Goal: Task Accomplishment & Management: Manage account settings

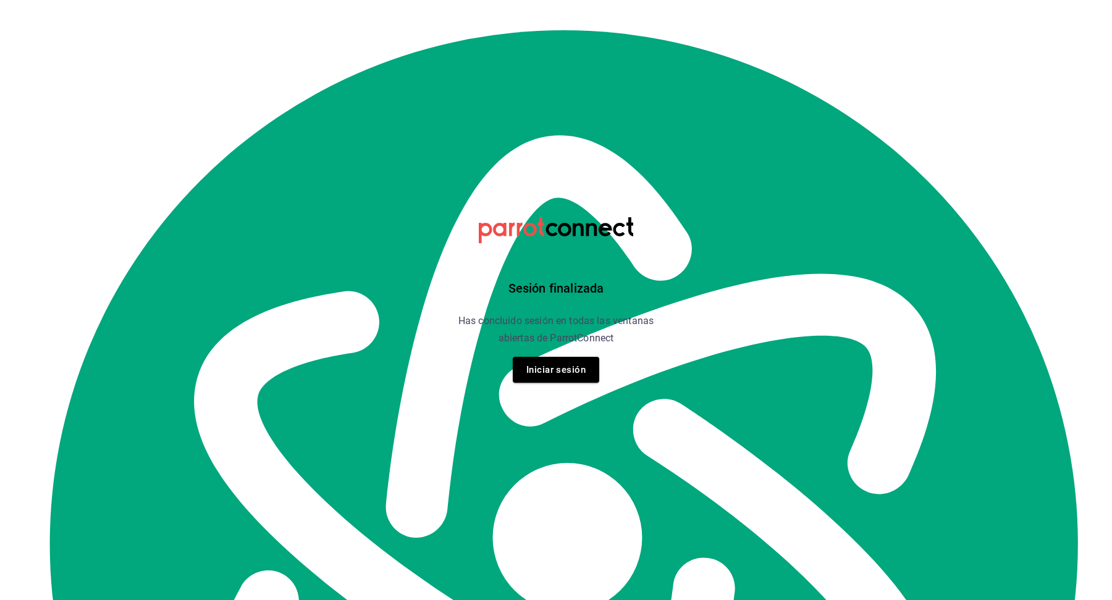
scroll to position [14147, 0]
click at [555, 374] on button "Iniciar sesión" at bounding box center [556, 370] width 86 height 26
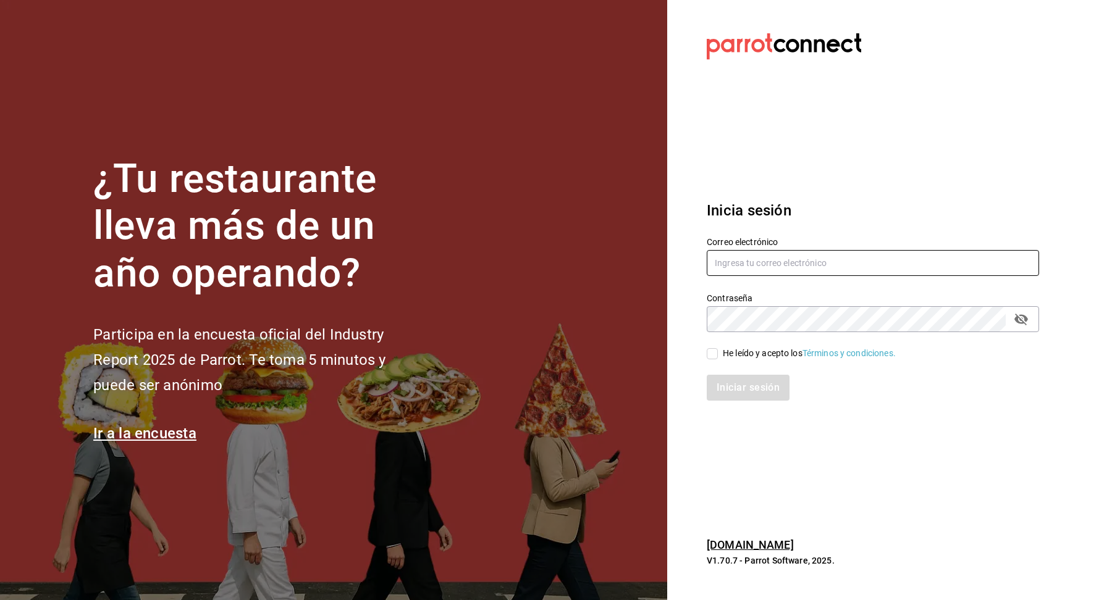
type input "[EMAIL_ADDRESS][DOMAIN_NAME]"
click at [718, 352] on span "He leído y acepto los Términos y condiciones." at bounding box center [807, 353] width 178 height 13
click at [718, 352] on input "He leído y acepto los Términos y condiciones." at bounding box center [712, 353] width 11 height 11
checkbox input "true"
click at [735, 380] on button "Iniciar sesión" at bounding box center [749, 388] width 84 height 26
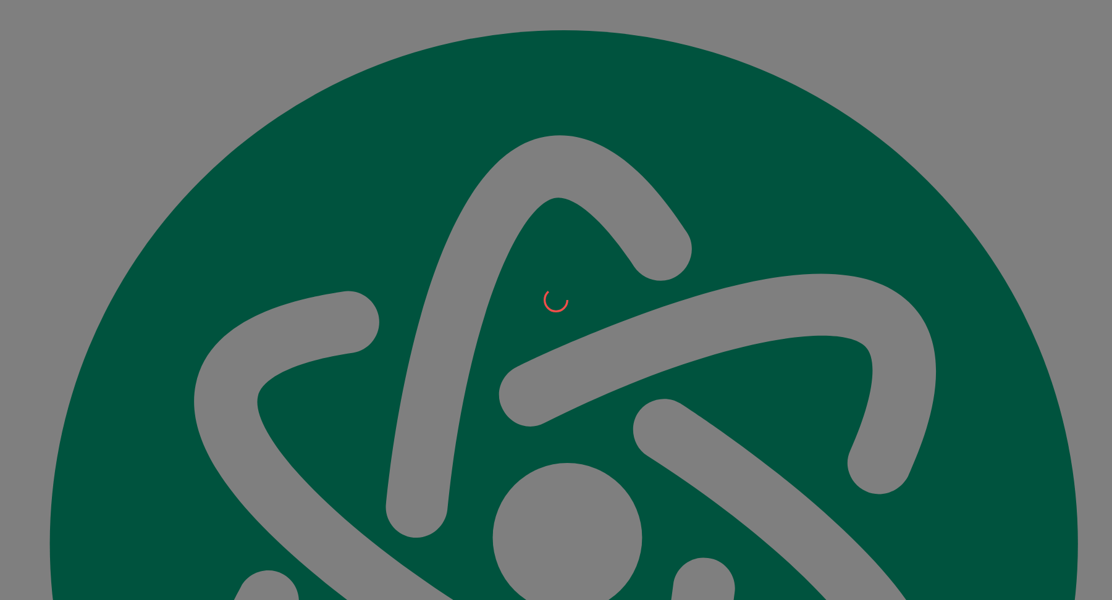
scroll to position [14339, 0]
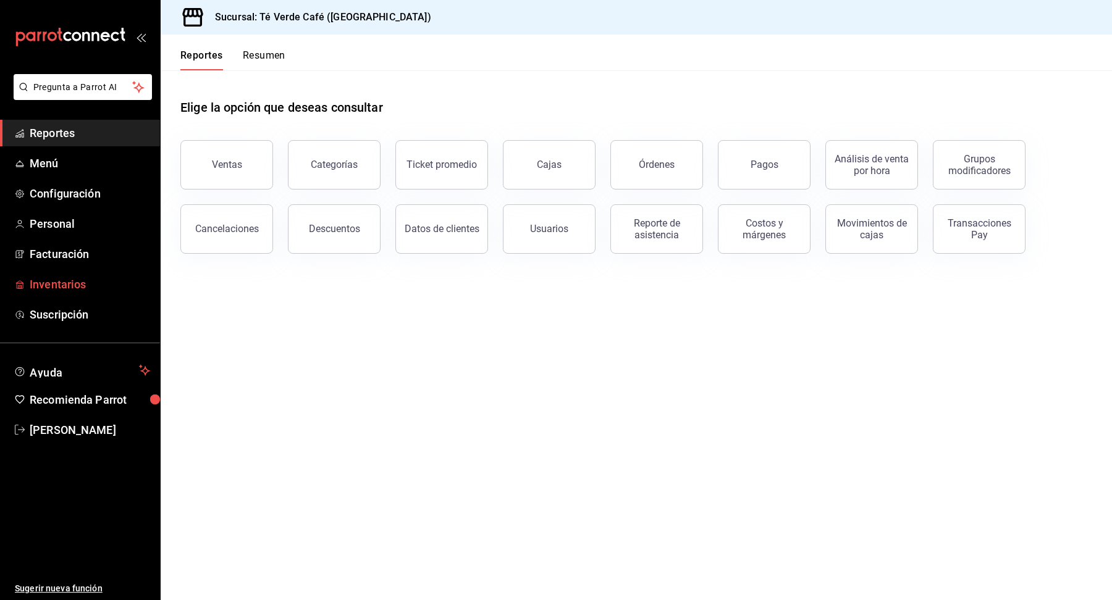
click at [44, 287] on span "Inventarios" at bounding box center [90, 284] width 120 height 17
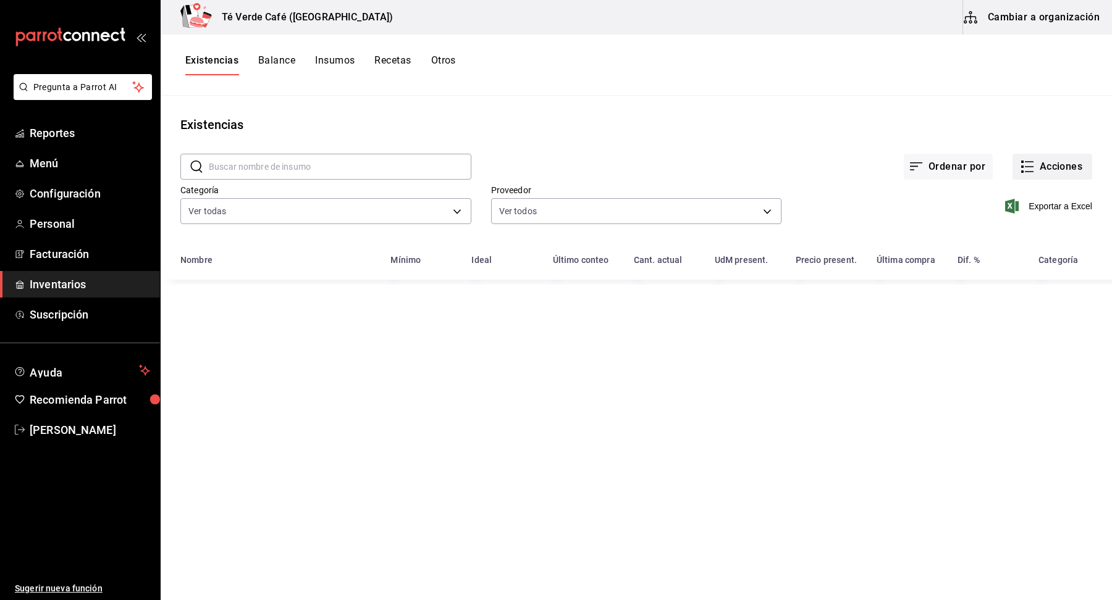
click at [1062, 177] on button "Acciones" at bounding box center [1053, 167] width 80 height 26
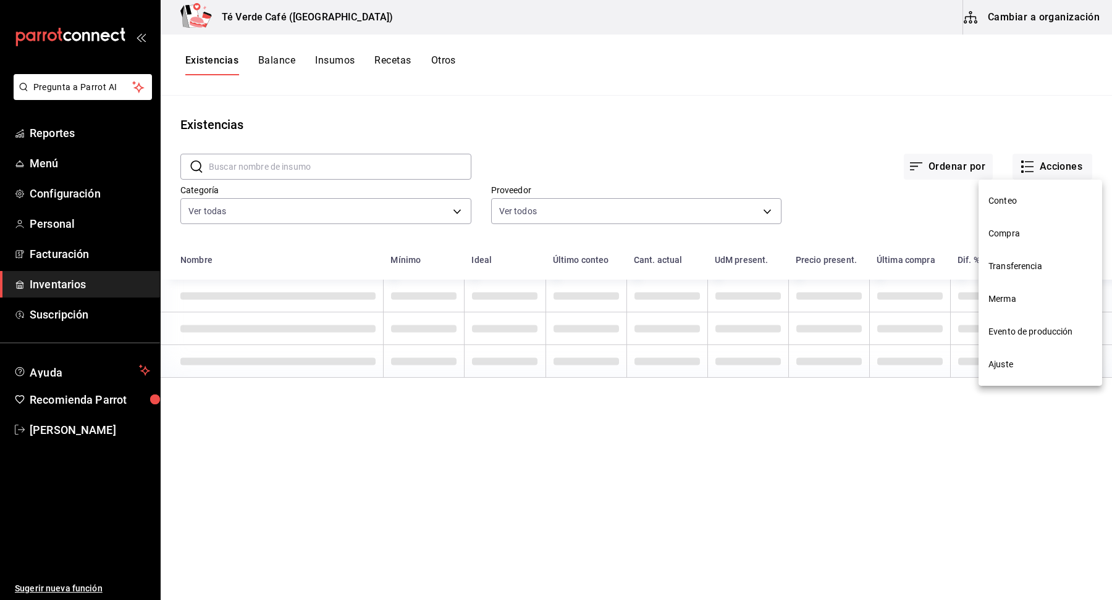
click at [1013, 234] on span "Compra" at bounding box center [1040, 233] width 104 height 13
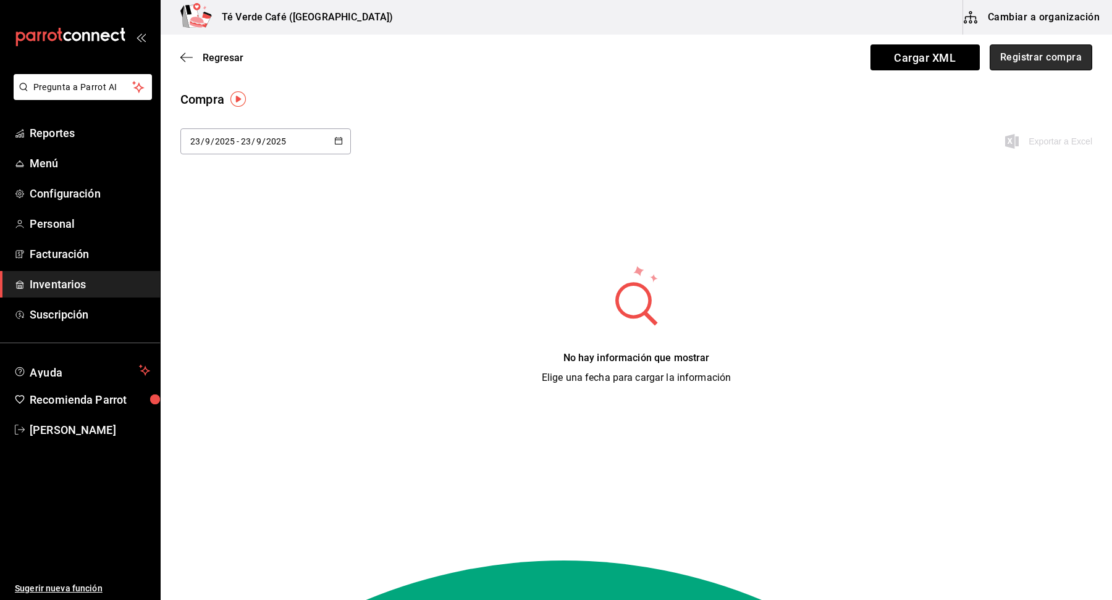
click at [1042, 58] on button "Registrar compra" at bounding box center [1041, 57] width 103 height 26
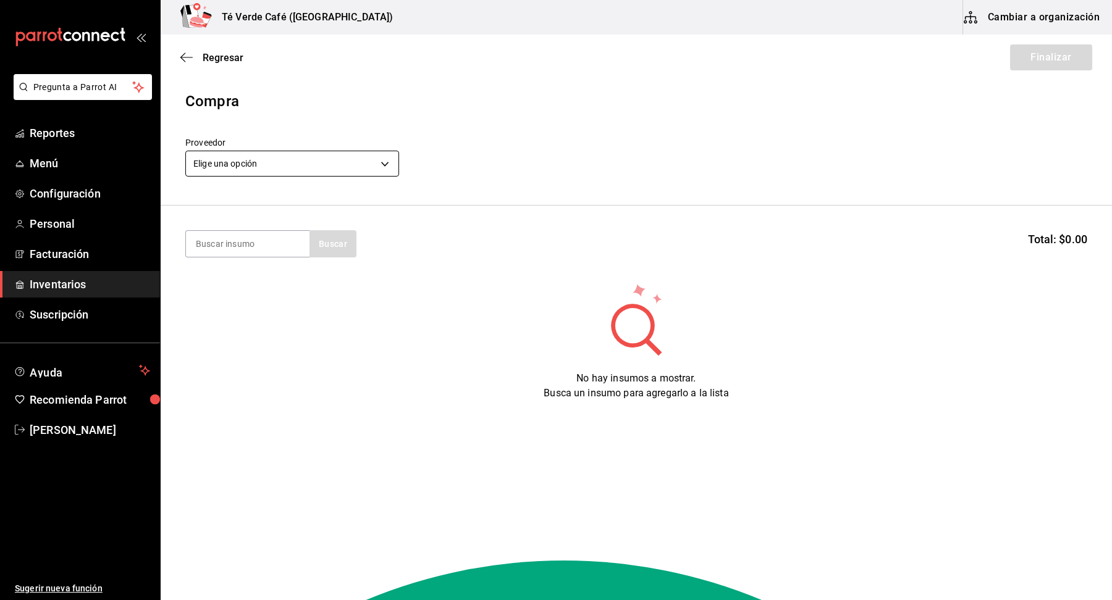
click at [316, 159] on body "Pregunta a Parrot AI Reportes Menú Configuración Personal Facturación Inventari…" at bounding box center [556, 265] width 1112 height 531
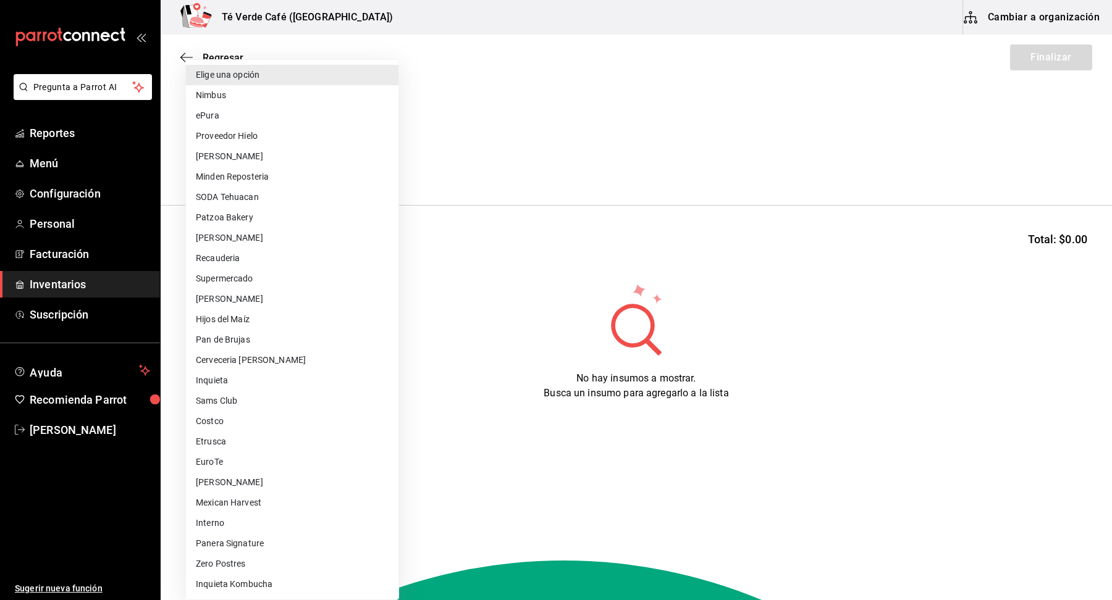
click at [297, 161] on li "Felix" at bounding box center [292, 156] width 213 height 20
type input "28541e6b-e0ac-441f-9264-785f3d7ca87e"
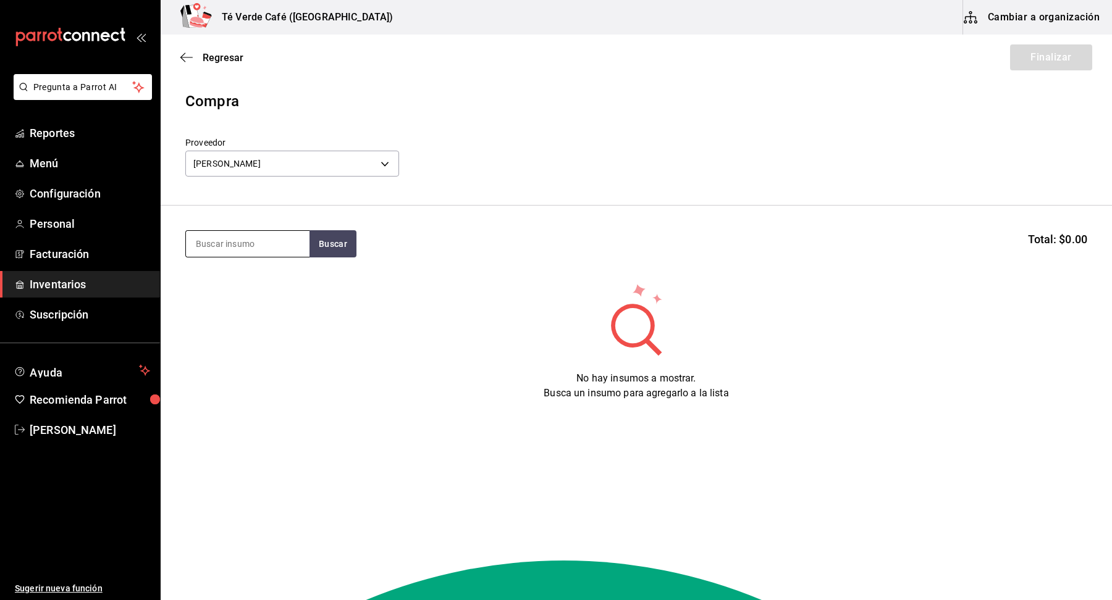
click at [268, 242] on input at bounding box center [248, 244] width 124 height 26
type input "mandarin"
click at [240, 284] on div "Felix Mandarina" at bounding box center [248, 279] width 104 height 15
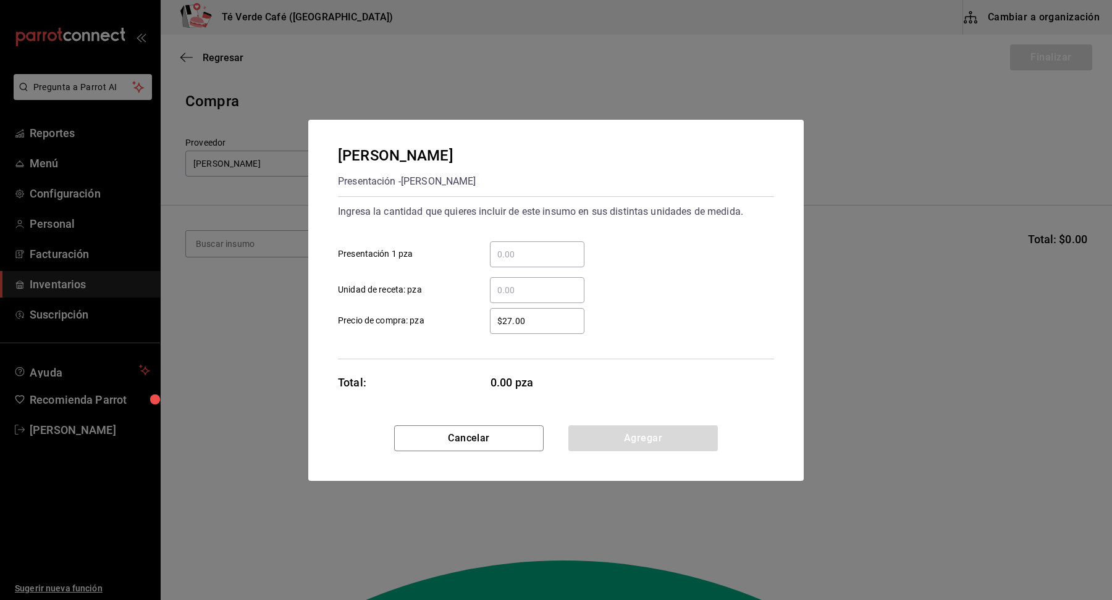
click at [513, 255] on input "​ Presentación 1 pza" at bounding box center [537, 254] width 95 height 15
type input "16"
click at [652, 326] on div "$27.00 ​ Precio de compra: pza" at bounding box center [551, 316] width 446 height 36
click at [641, 432] on button "Agregar" at bounding box center [643, 439] width 150 height 26
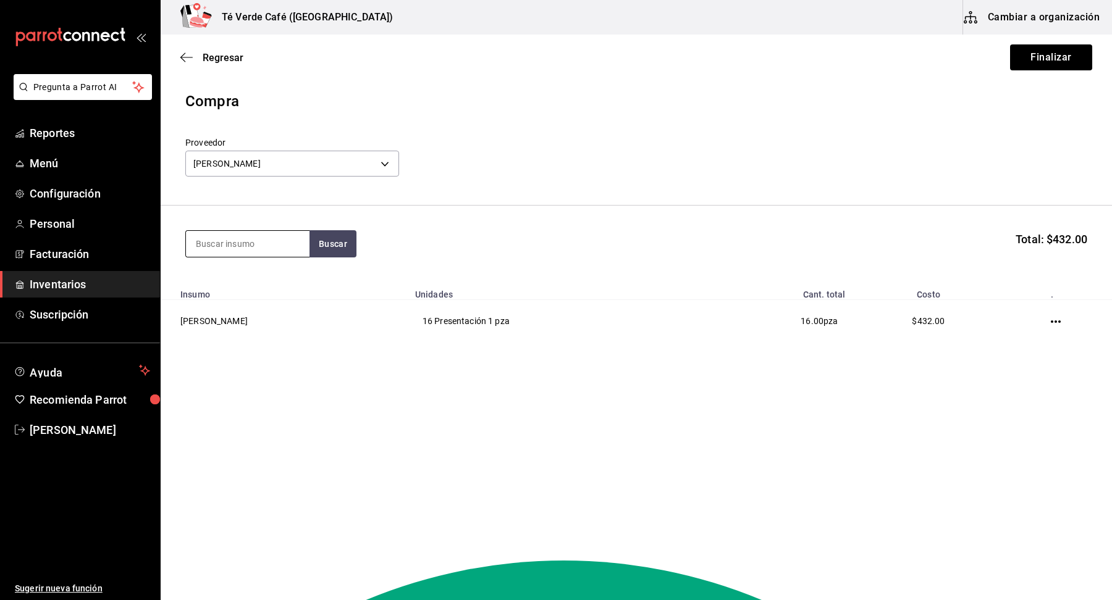
click at [285, 244] on input at bounding box center [248, 244] width 124 height 26
type input "manzana"
click at [261, 283] on div "Felix Manzana" at bounding box center [248, 279] width 104 height 15
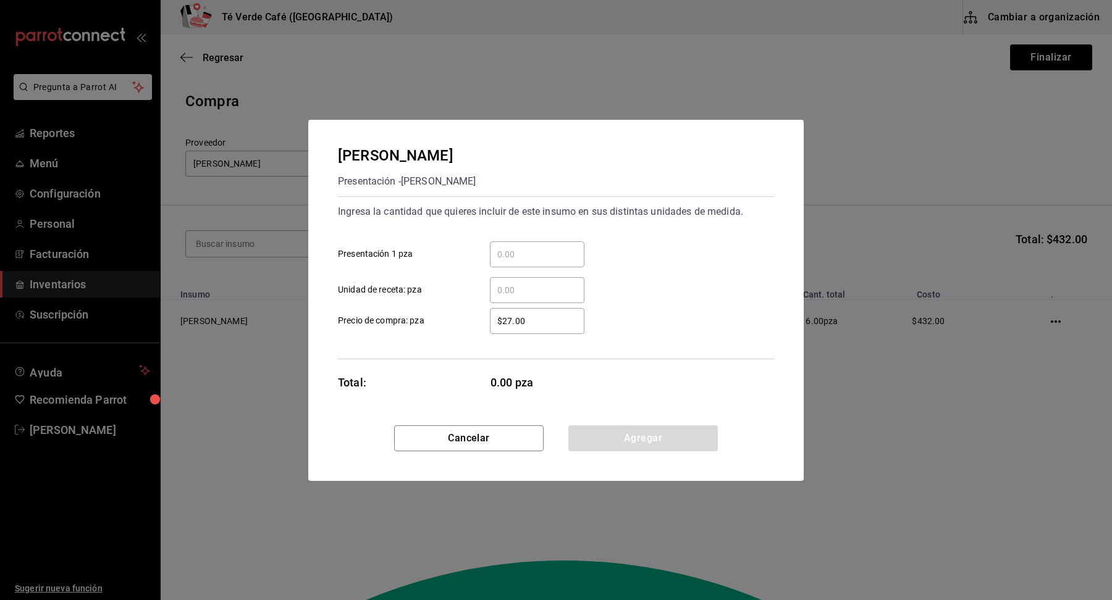
click at [525, 251] on input "​ Presentación 1 pza" at bounding box center [537, 254] width 95 height 15
type input "16"
click at [679, 439] on button "Agregar" at bounding box center [643, 439] width 150 height 26
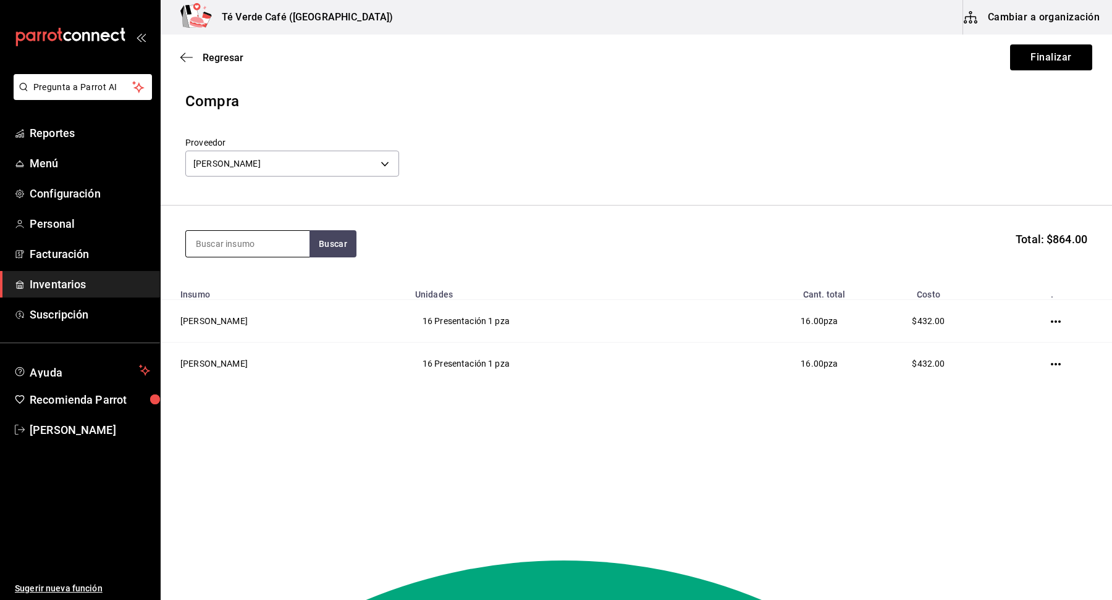
click at [279, 246] on input at bounding box center [248, 244] width 124 height 26
type input "maracuya"
click at [273, 284] on div "Felix Maracuya Presentación - Felix" at bounding box center [248, 293] width 124 height 61
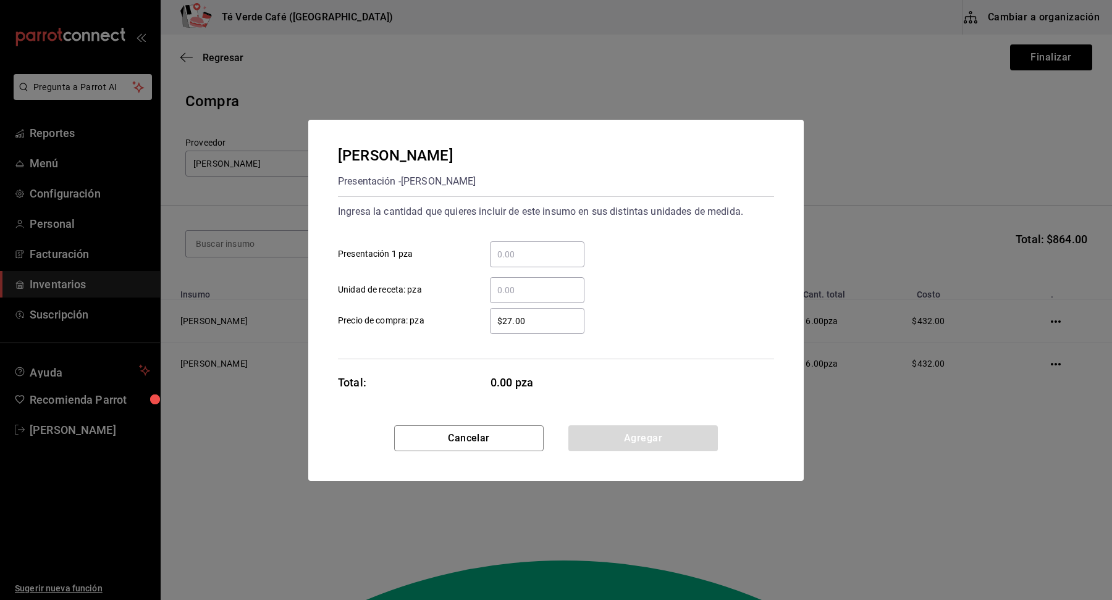
click at [522, 255] on input "​ Presentación 1 pza" at bounding box center [537, 254] width 95 height 15
type input "4"
click at [737, 324] on div "$27.00 ​ Precio de compra: pza" at bounding box center [551, 316] width 446 height 36
click at [683, 439] on button "Agregar" at bounding box center [643, 439] width 150 height 26
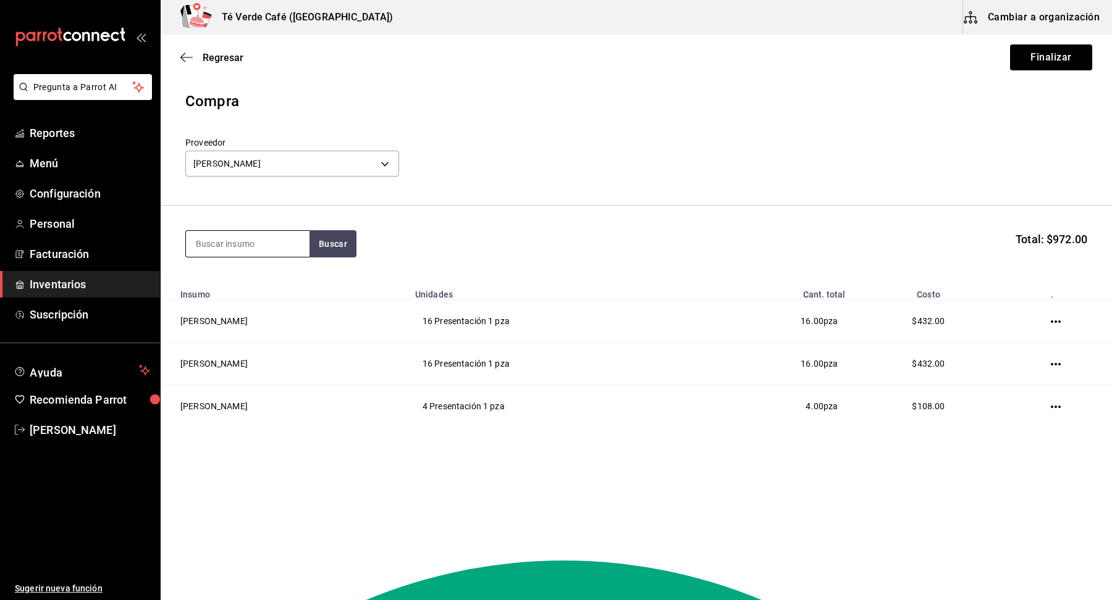
click at [256, 235] on input at bounding box center [248, 244] width 124 height 26
type input "guayaba"
click at [273, 280] on div "Felix Guayaba Presentación - Felix" at bounding box center [248, 293] width 124 height 61
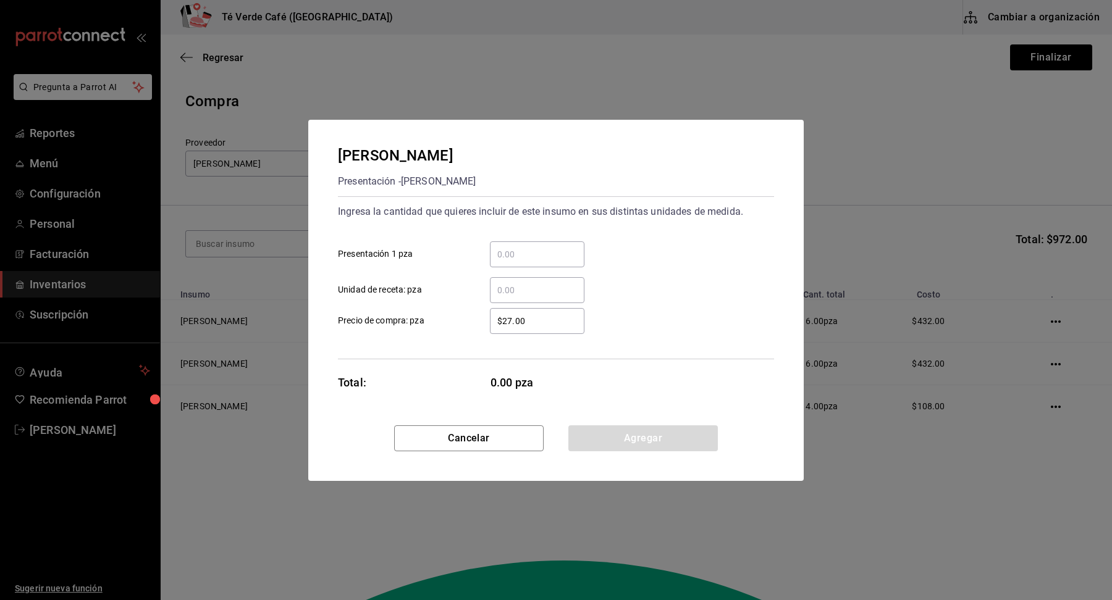
click at [523, 261] on div "​" at bounding box center [537, 255] width 95 height 26
click at [523, 261] on input "​ Presentación 1 pza" at bounding box center [537, 254] width 95 height 15
type input "12"
click at [732, 354] on div "Ingresa la cantidad que quieres incluir de este insumo en sus distintas unidade…" at bounding box center [556, 277] width 436 height 163
click at [681, 435] on button "Agregar" at bounding box center [643, 439] width 150 height 26
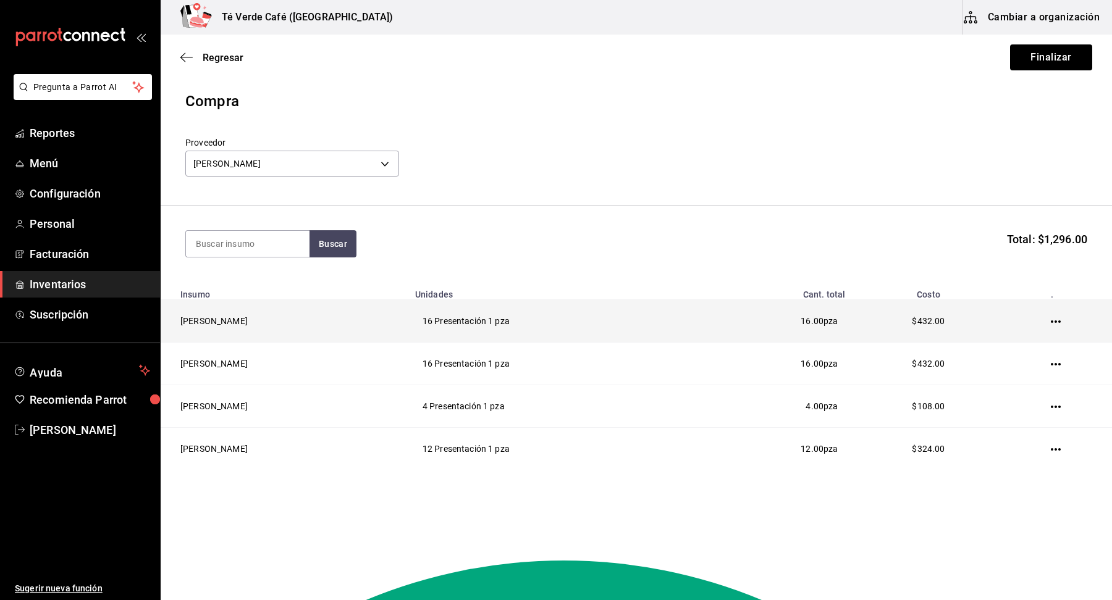
click at [1059, 322] on icon "button" at bounding box center [1056, 322] width 10 height 2
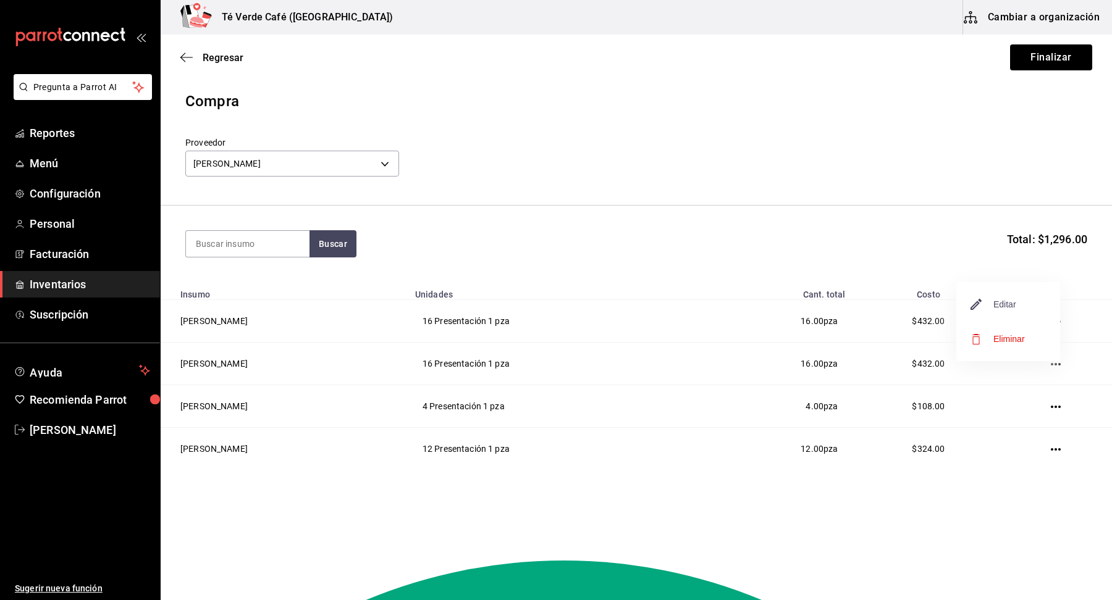
click at [1001, 311] on span "Editar" at bounding box center [993, 304] width 45 height 15
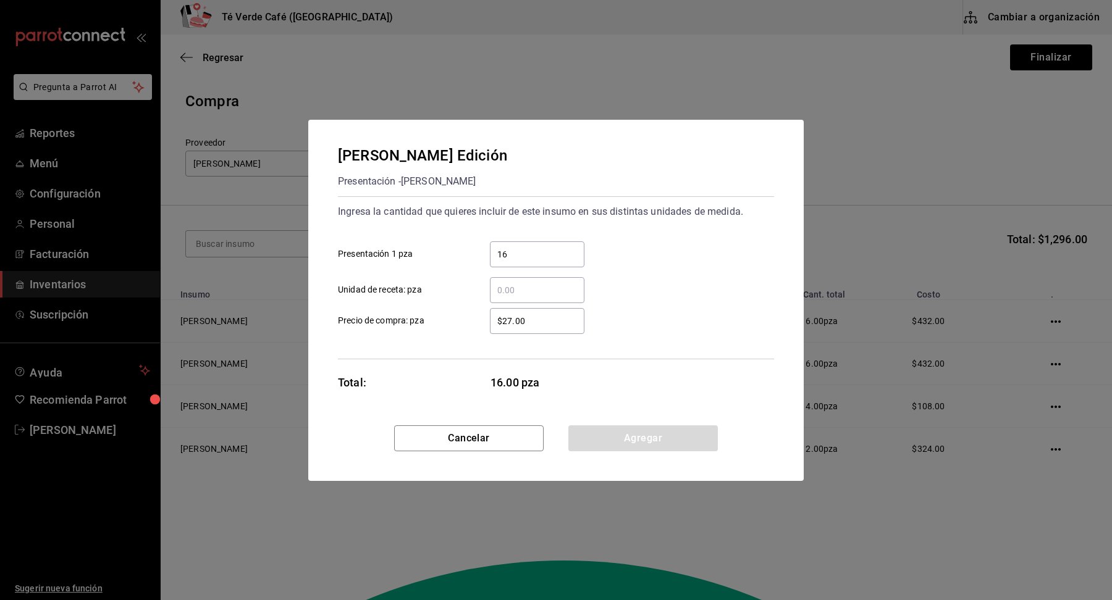
drag, startPoint x: 512, startPoint y: 322, endPoint x: 519, endPoint y: 398, distance: 75.7
click at [512, 322] on input "$27.00" at bounding box center [537, 321] width 95 height 15
type input "$28.00"
click at [665, 447] on button "Agregar" at bounding box center [643, 439] width 150 height 26
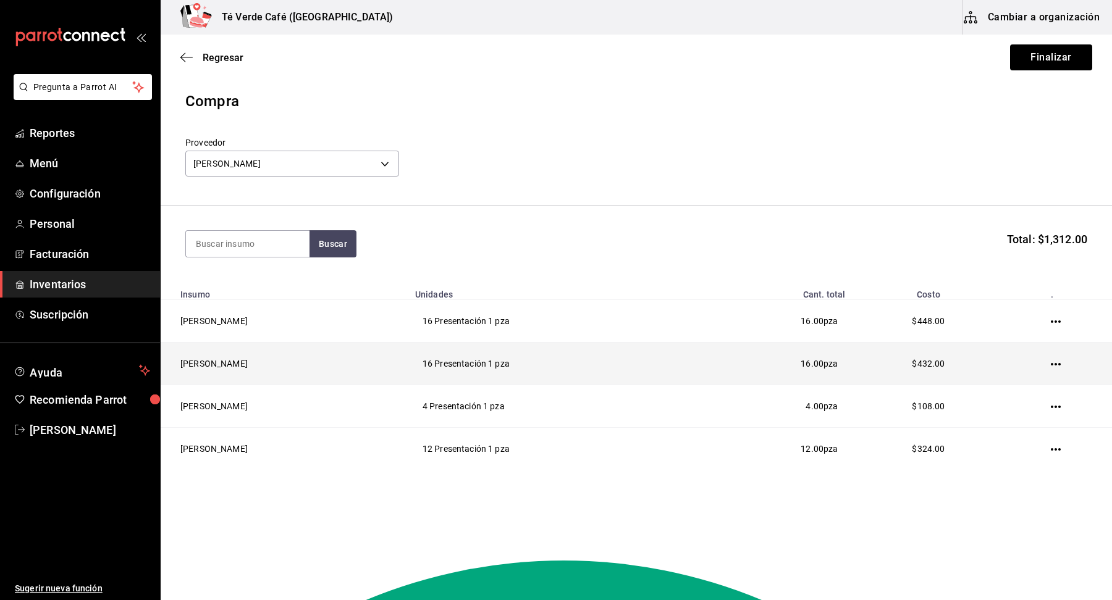
click at [1058, 364] on icon "button" at bounding box center [1056, 364] width 10 height 2
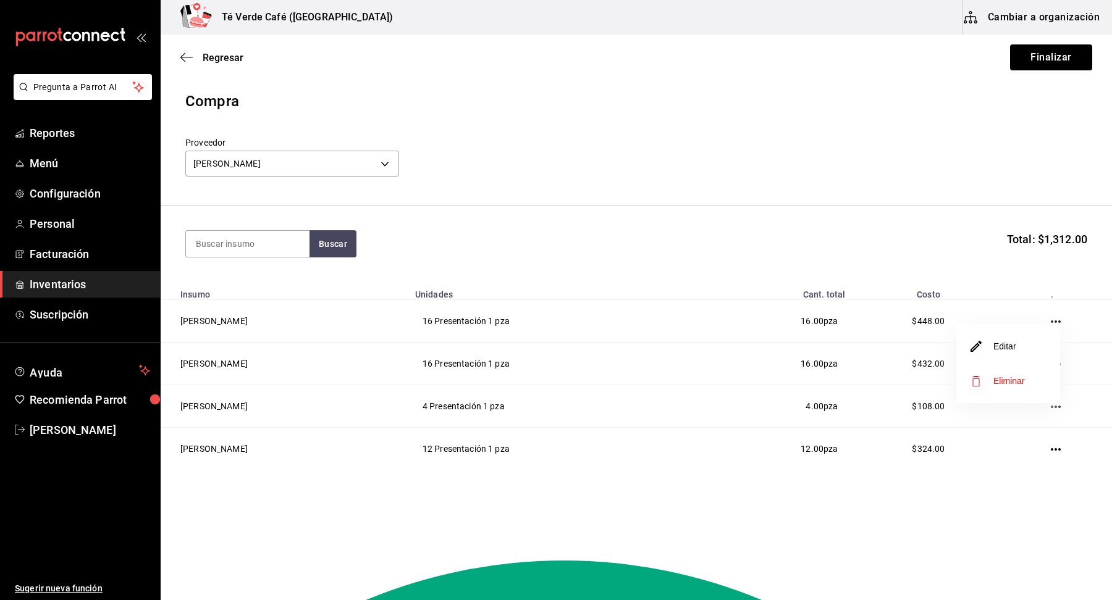
click at [1022, 350] on li "Editar" at bounding box center [1008, 346] width 104 height 35
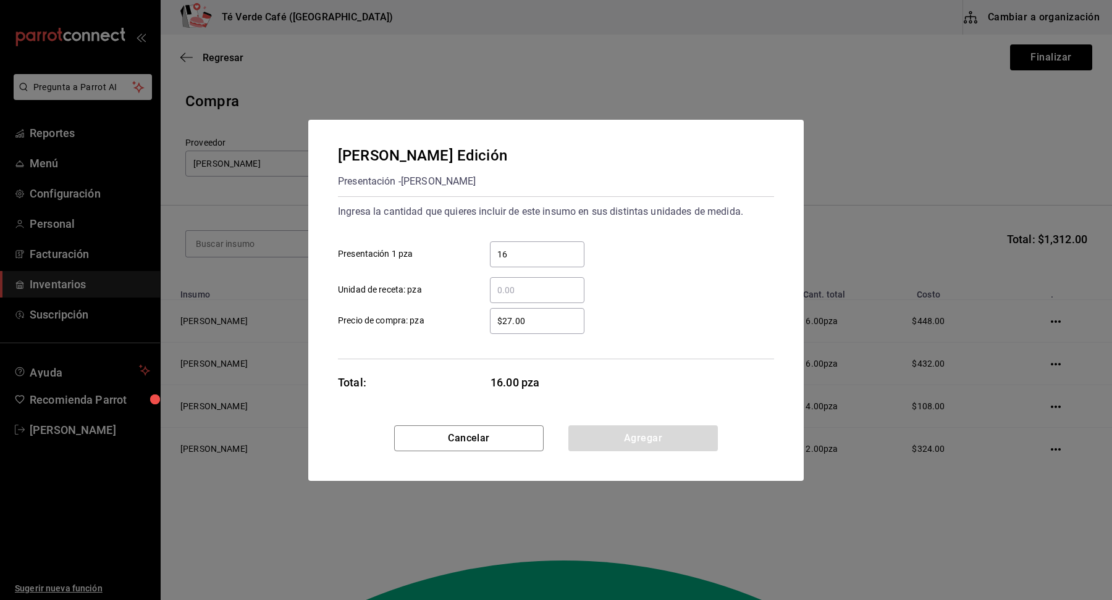
click at [512, 324] on input "$27.00" at bounding box center [537, 321] width 95 height 15
type input "$28.00"
click at [625, 436] on button "Agregar" at bounding box center [643, 439] width 150 height 26
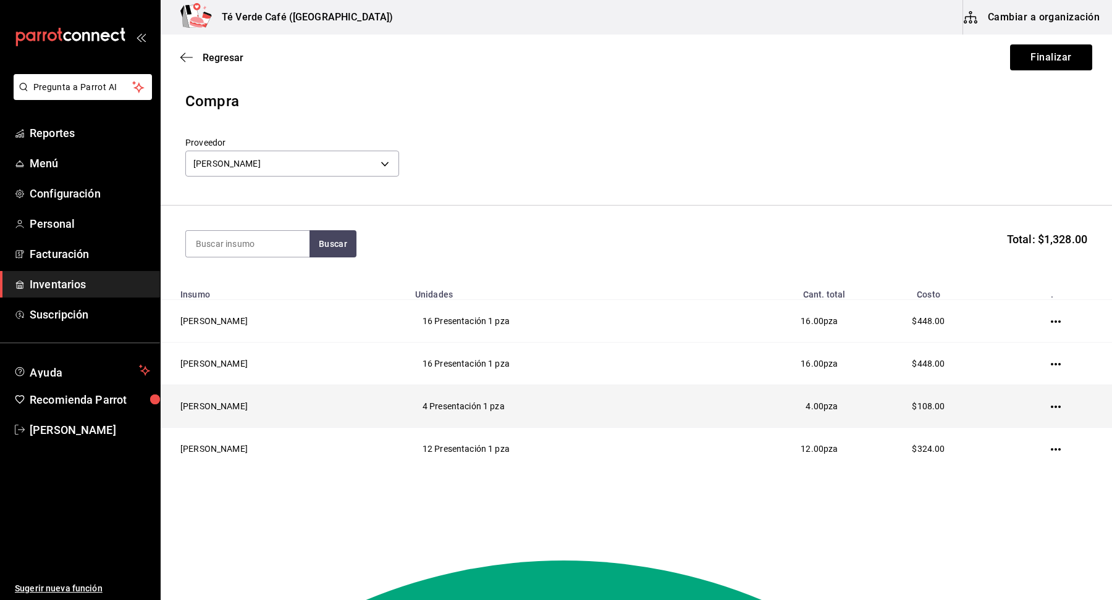
click at [1058, 410] on icon "button" at bounding box center [1056, 407] width 10 height 10
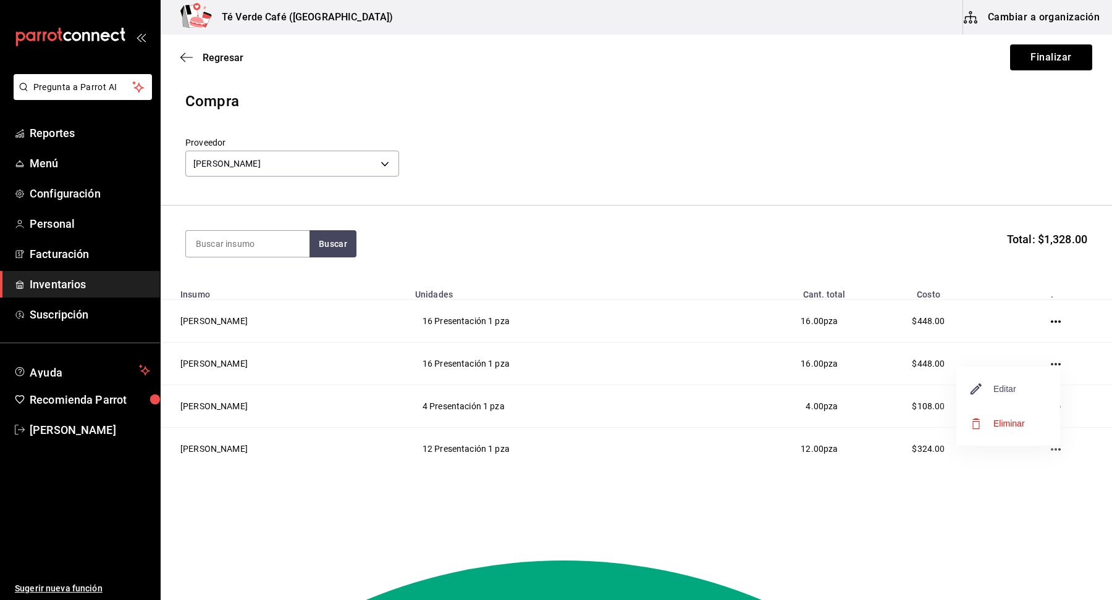
click at [1005, 394] on span "Editar" at bounding box center [993, 389] width 45 height 15
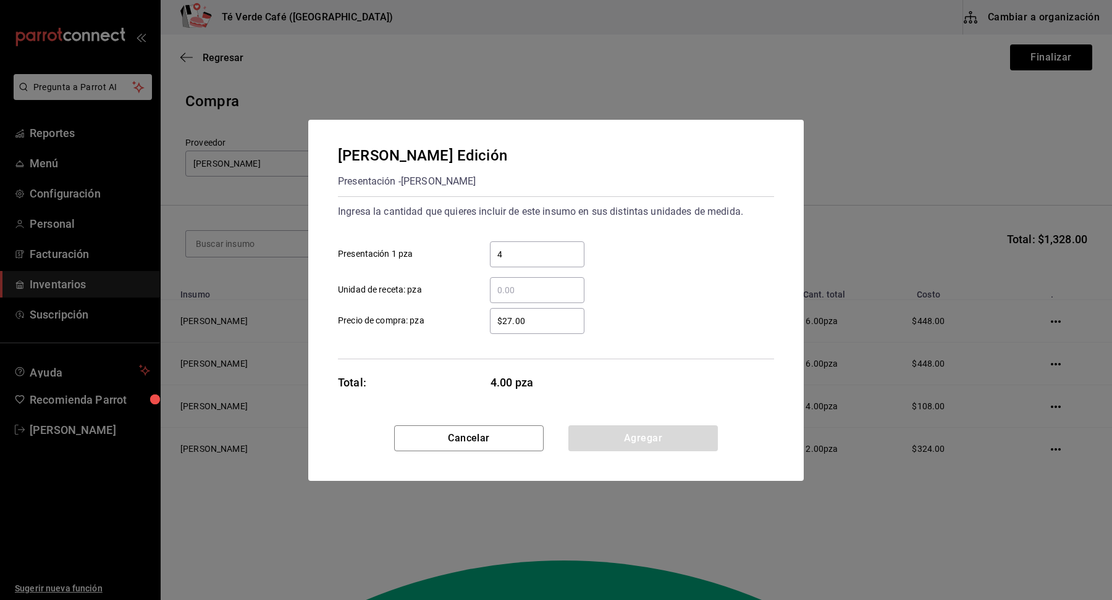
click at [512, 324] on input "$27.00" at bounding box center [537, 321] width 95 height 15
type input "$28.00"
click at [662, 449] on button "Agregar" at bounding box center [643, 439] width 150 height 26
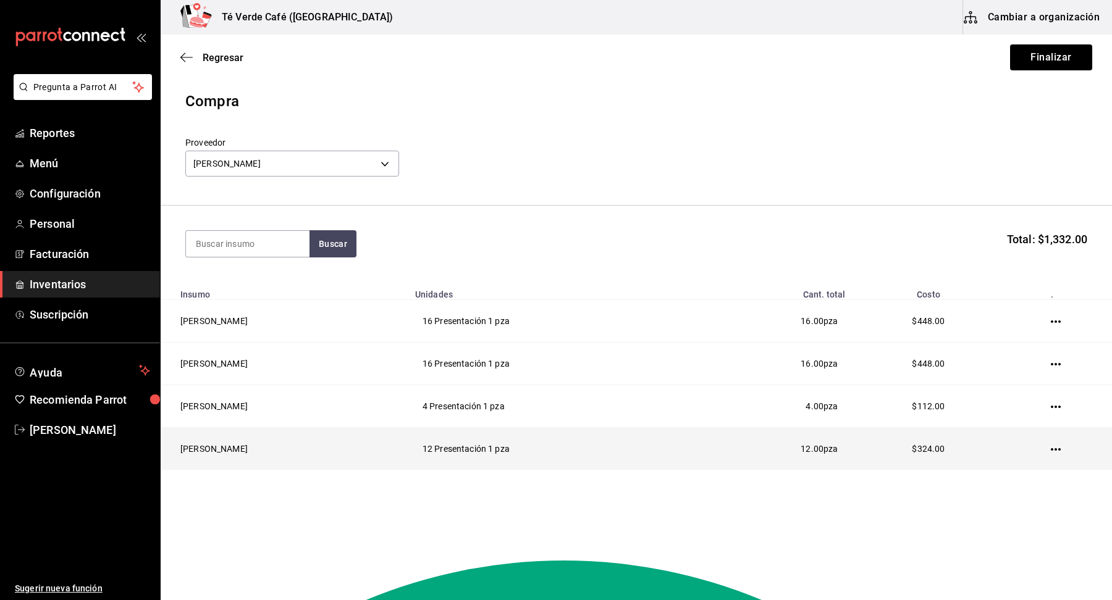
click at [1056, 445] on icon "button" at bounding box center [1056, 450] width 10 height 10
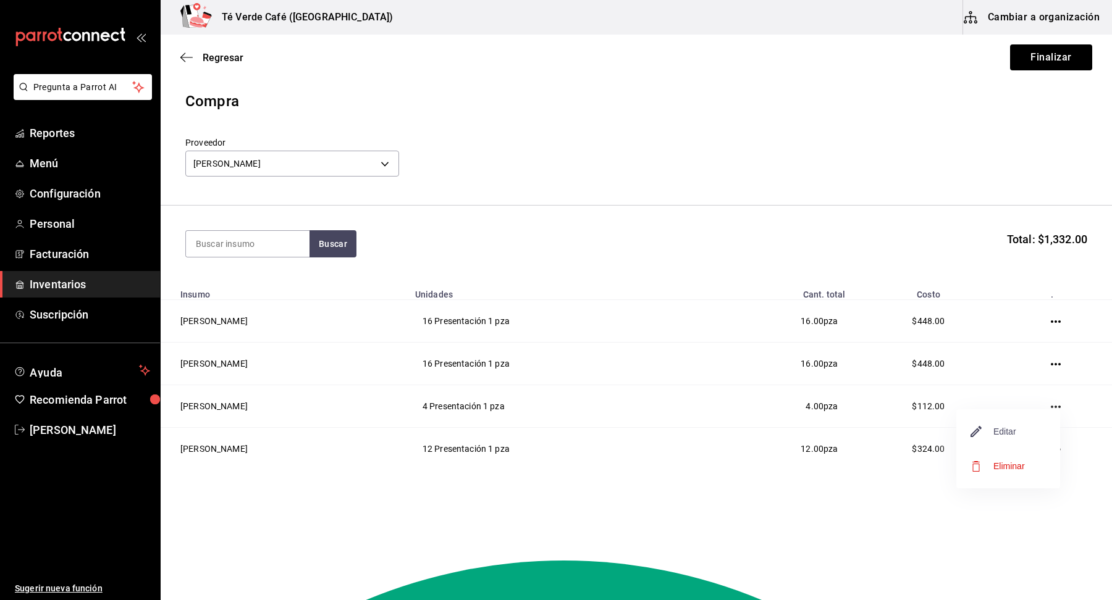
click at [994, 429] on span "Editar" at bounding box center [993, 431] width 45 height 15
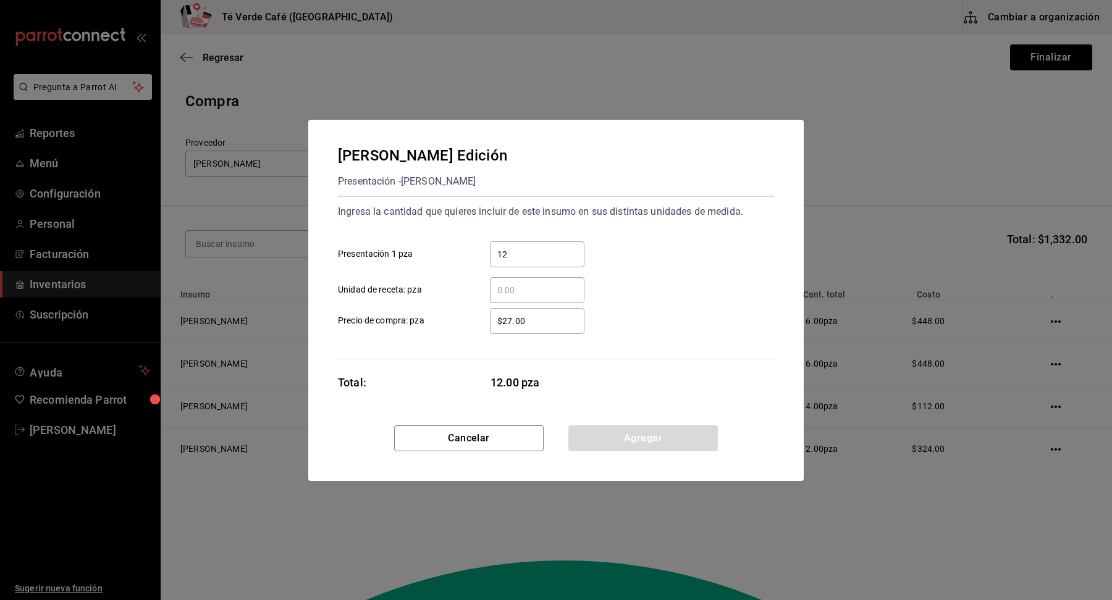
click at [510, 321] on input "$27.00" at bounding box center [537, 321] width 95 height 15
type input "$28.00"
click at [677, 436] on button "Agregar" at bounding box center [643, 439] width 150 height 26
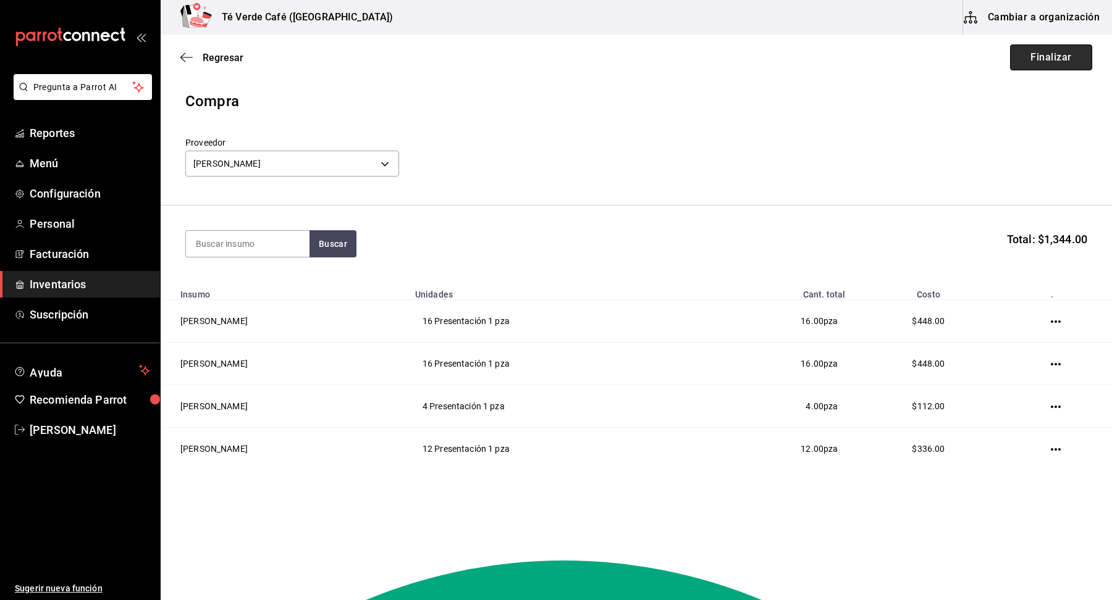
click at [1050, 63] on button "Finalizar" at bounding box center [1051, 57] width 82 height 26
